Goal: Task Accomplishment & Management: Use online tool/utility

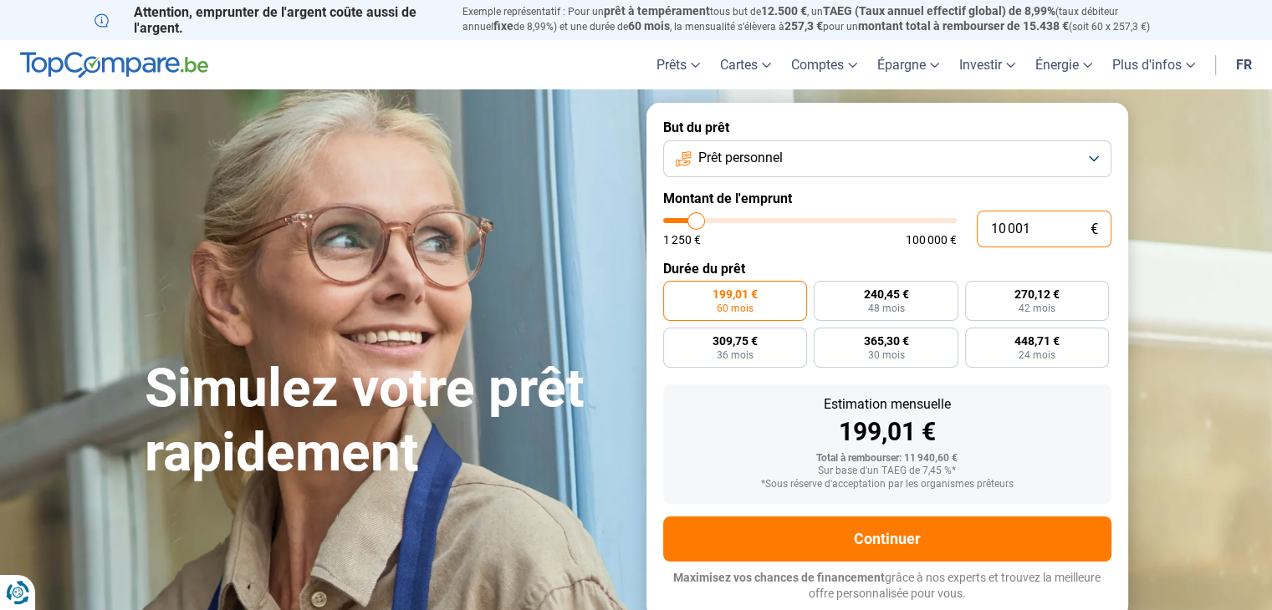
drag, startPoint x: 1054, startPoint y: 240, endPoint x: 810, endPoint y: 222, distance: 244.0
click at [810, 222] on div "10 001 € 1 250 € 100 000 €" at bounding box center [887, 229] width 448 height 37
type input "10000"
radio input "true"
type input "2"
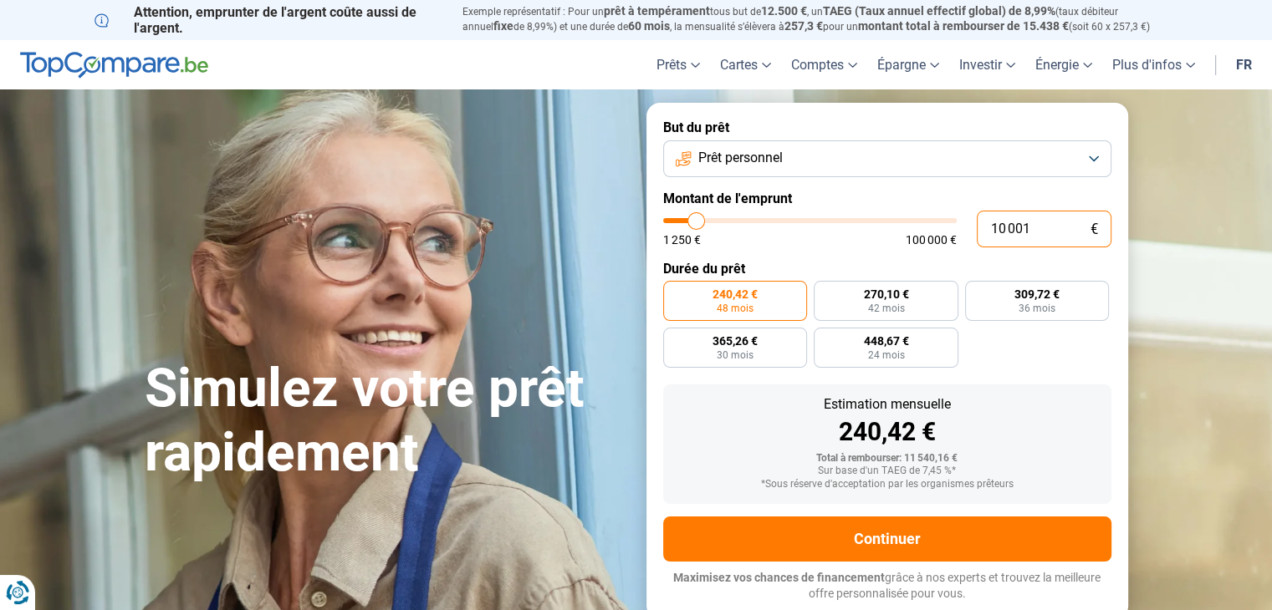
type input "1250"
type input "25"
type input "1250"
type input "2"
type input "1250"
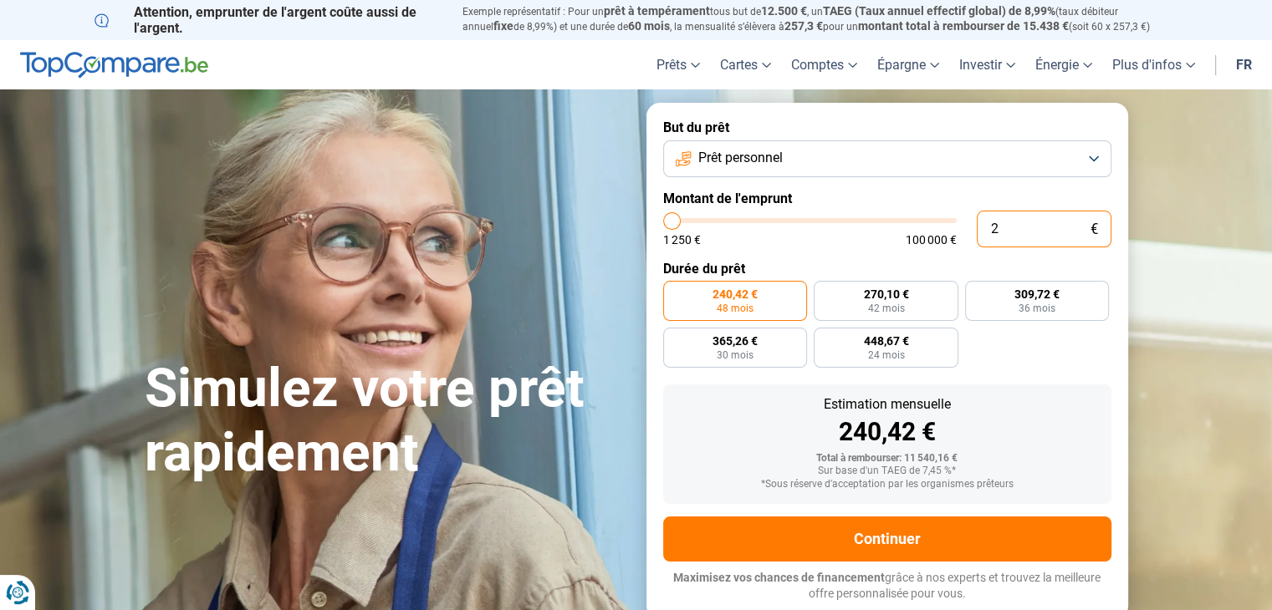
type input "22"
type input "1250"
type input "225"
type input "1250"
type input "2 250"
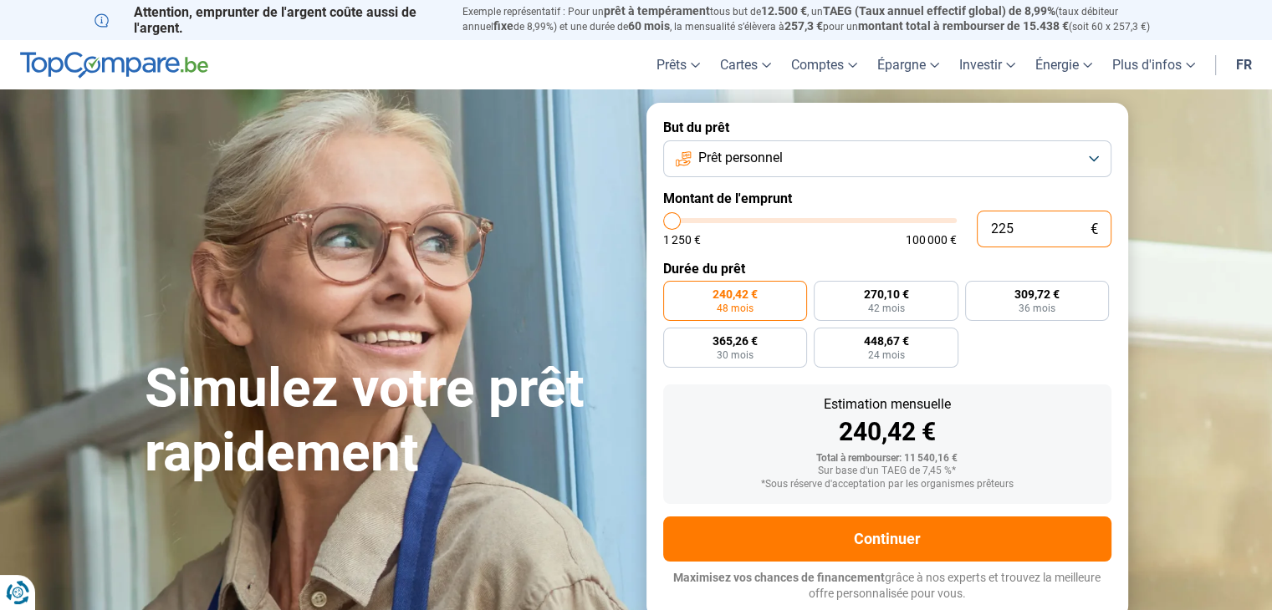
type input "2250"
type input "22 500"
type input "22500"
type input "225 000"
type input "100000"
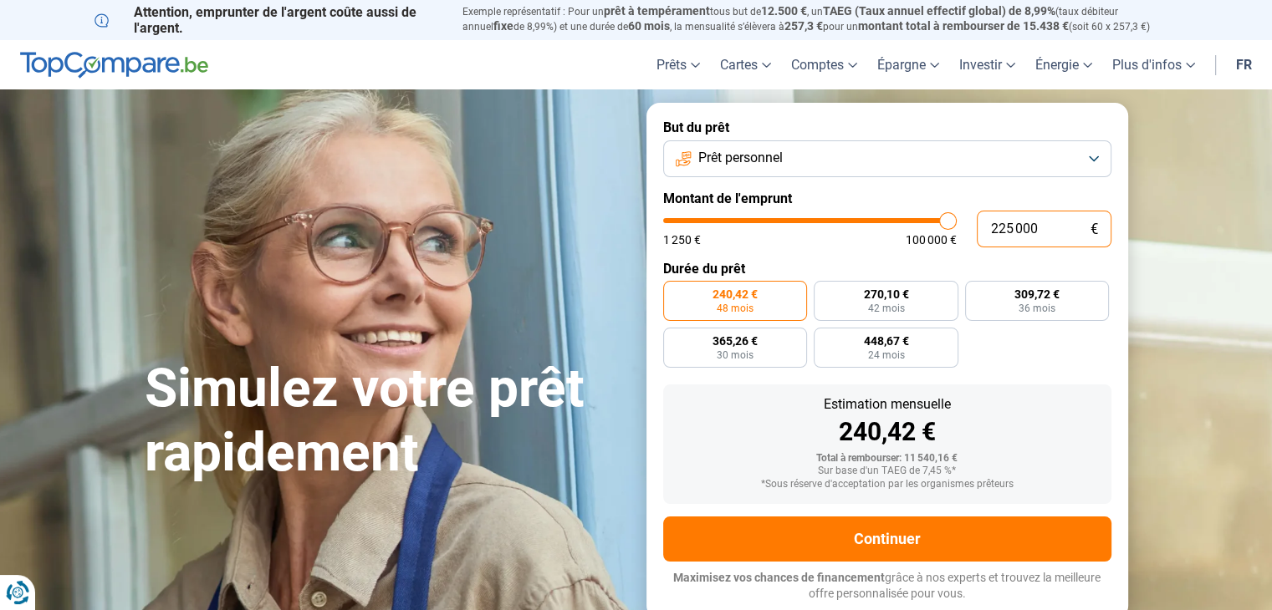
type input "100 000"
type input "100000"
radio input "false"
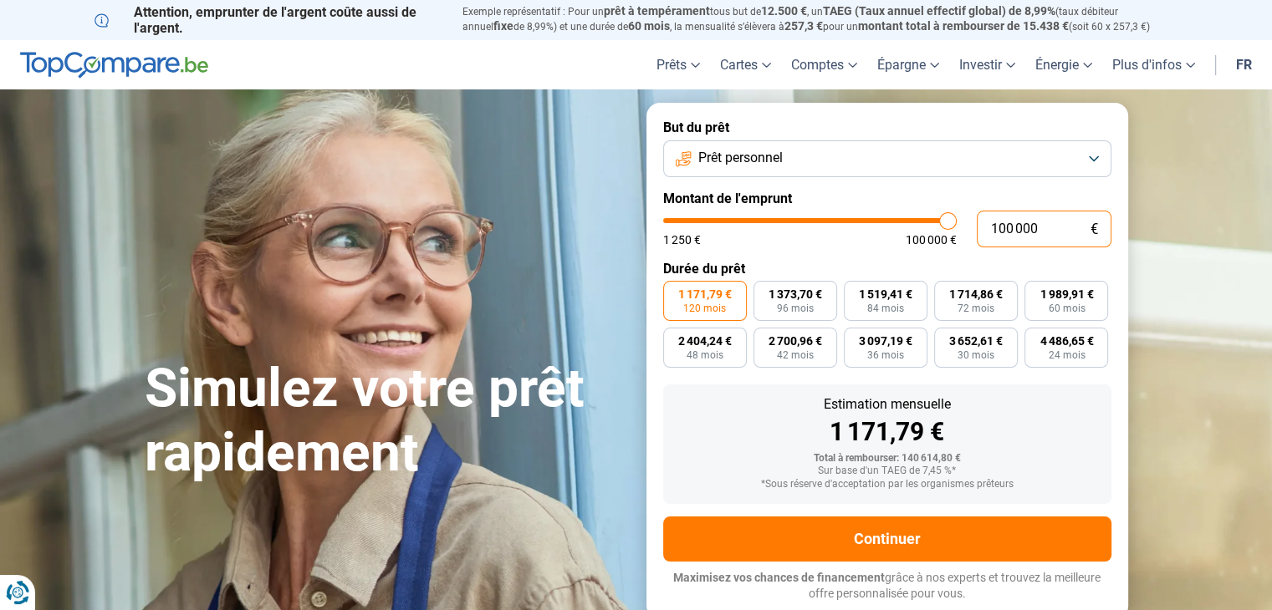
type input "100 000"
click at [949, 155] on button "Prêt personnel" at bounding box center [887, 158] width 448 height 37
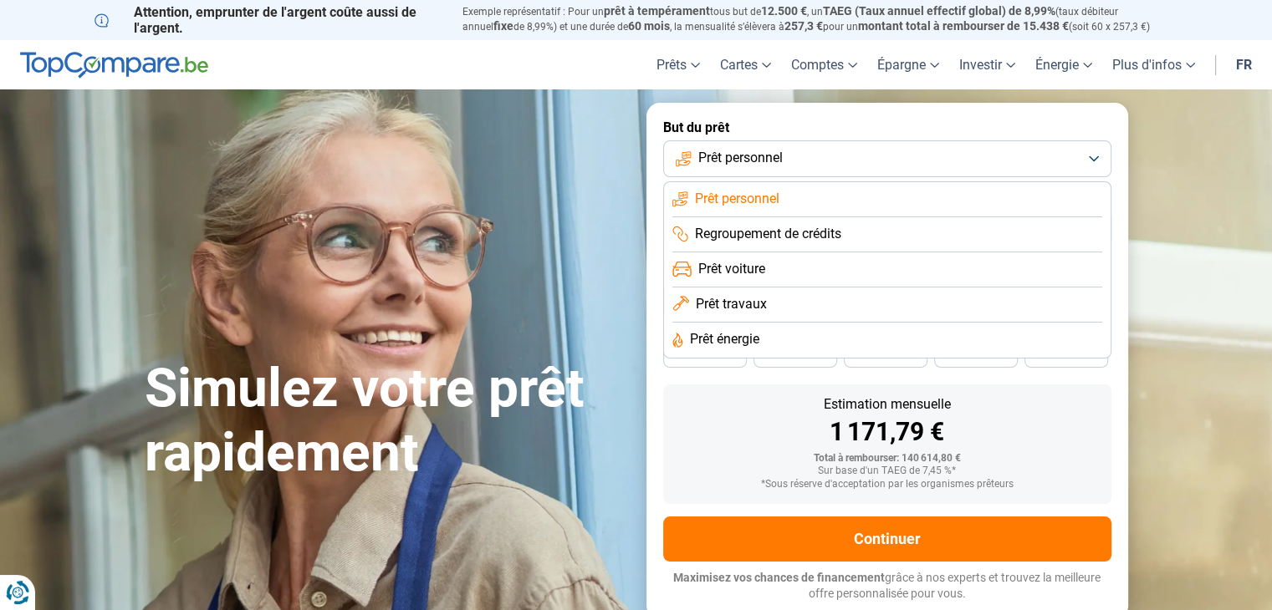
click at [745, 197] on span "Prêt personnel" at bounding box center [737, 199] width 84 height 18
